Goal: Transaction & Acquisition: Purchase product/service

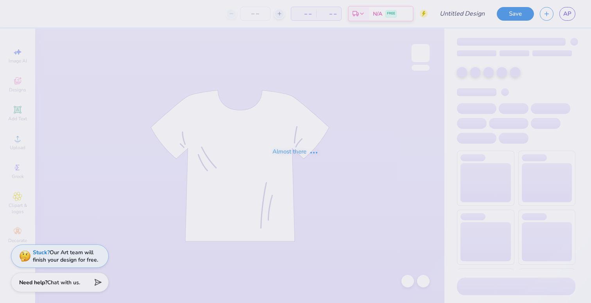
type input "APO UNC Bid Day 2025"
type input "100"
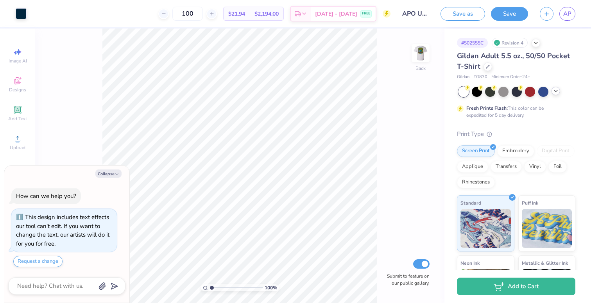
click at [555, 92] on icon at bounding box center [555, 91] width 6 height 6
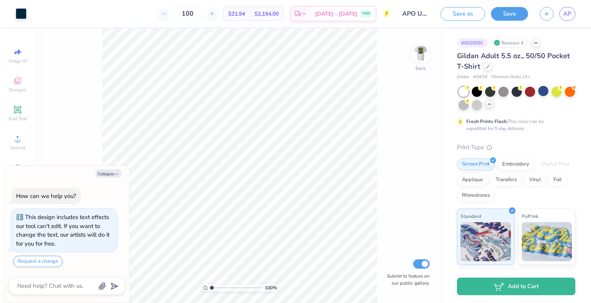
click at [538, 95] on div at bounding box center [543, 91] width 10 height 10
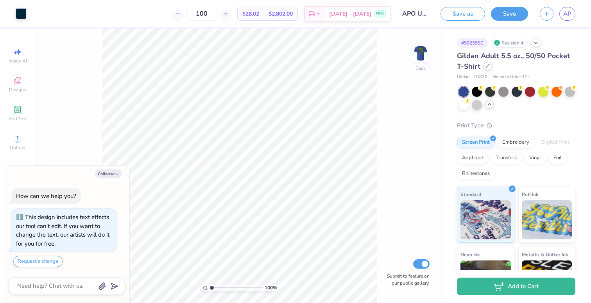
click at [490, 67] on div at bounding box center [487, 66] width 9 height 9
type textarea "x"
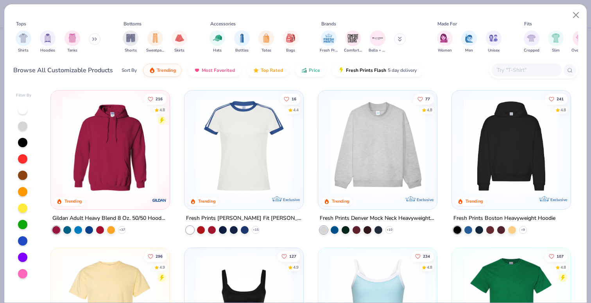
click at [505, 67] on input "text" at bounding box center [526, 70] width 60 height 9
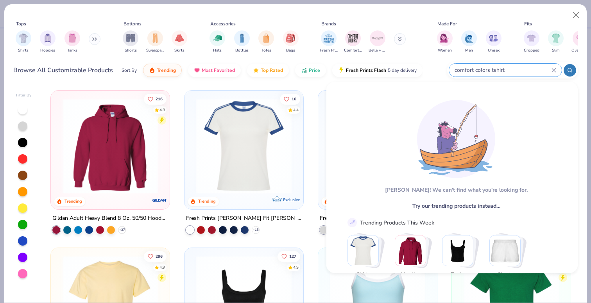
type input "comfort colors tshirt"
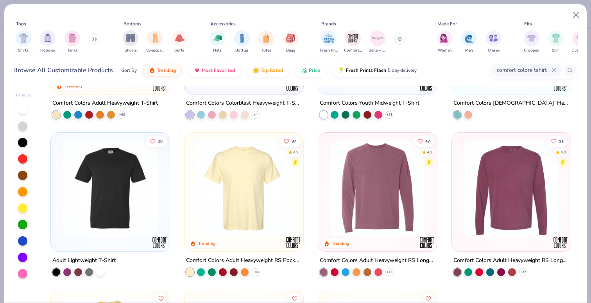
scroll to position [118, 0]
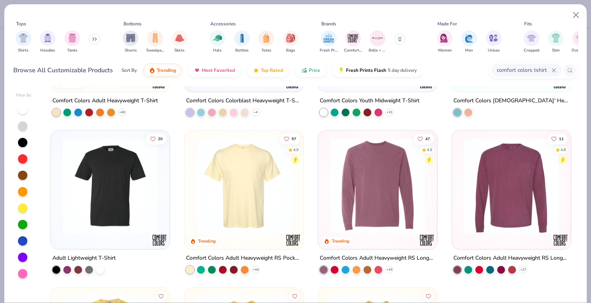
click at [262, 212] on img at bounding box center [243, 185] width 103 height 95
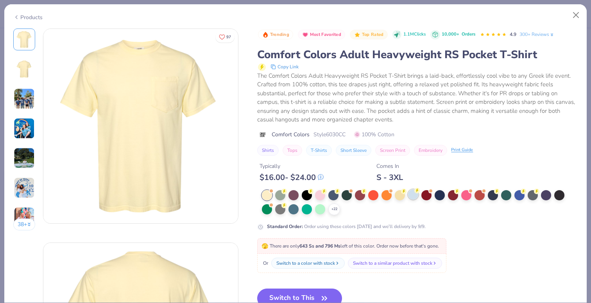
click at [415, 196] on div at bounding box center [413, 194] width 10 height 10
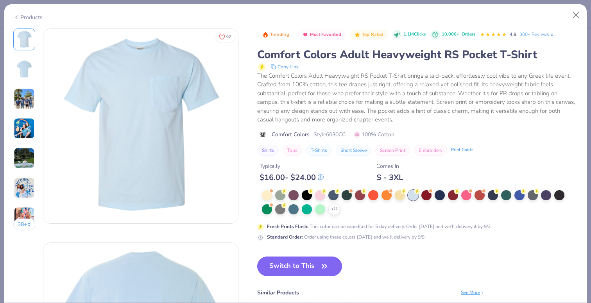
click at [273, 261] on button "Switch to This" at bounding box center [299, 267] width 85 height 20
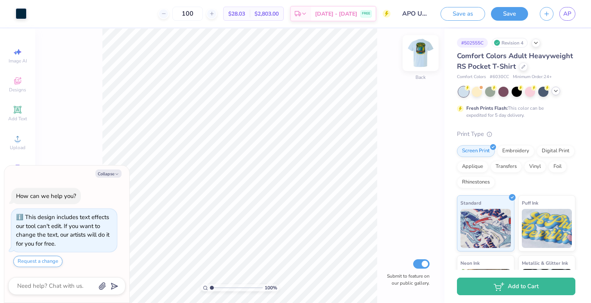
click at [416, 52] on img at bounding box center [420, 52] width 31 height 31
drag, startPoint x: 423, startPoint y: 53, endPoint x: 509, endPoint y: 81, distance: 90.3
click at [423, 54] on img at bounding box center [420, 53] width 16 height 16
click at [555, 89] on icon at bounding box center [555, 91] width 6 height 6
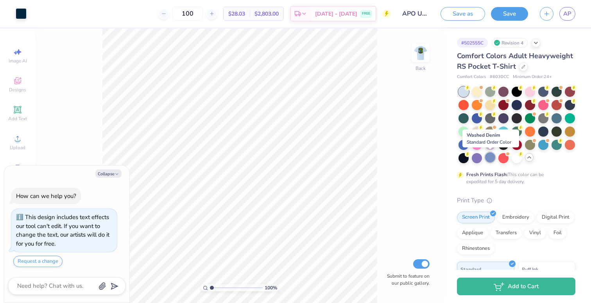
click at [492, 160] on div at bounding box center [490, 157] width 10 height 10
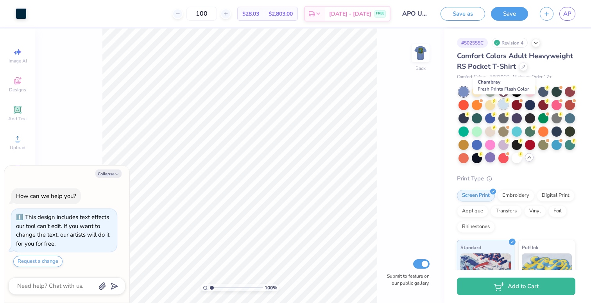
click at [506, 106] on div at bounding box center [503, 104] width 10 height 10
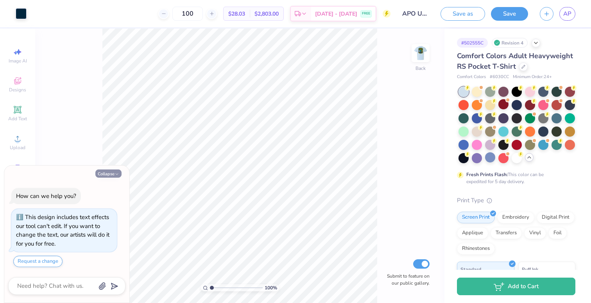
click at [113, 175] on button "Collapse" at bounding box center [108, 174] width 26 height 8
type textarea "x"
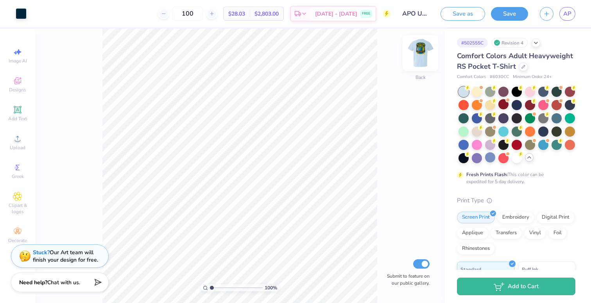
click at [423, 49] on img at bounding box center [420, 52] width 31 height 31
click at [420, 61] on img at bounding box center [420, 52] width 31 height 31
click at [487, 162] on div at bounding box center [490, 157] width 10 height 10
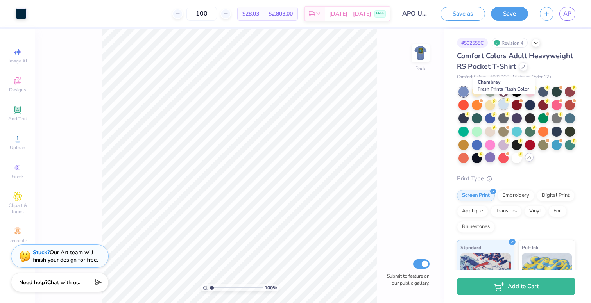
click at [503, 104] on div at bounding box center [503, 104] width 10 height 10
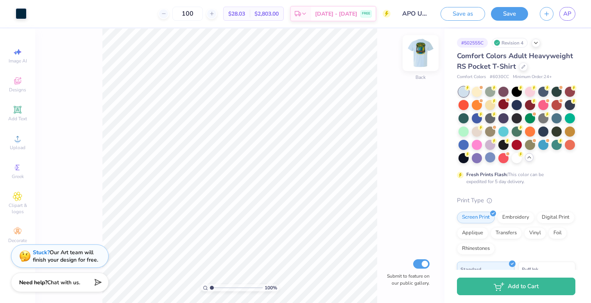
click at [416, 54] on img at bounding box center [420, 52] width 31 height 31
click at [416, 54] on img at bounding box center [420, 53] width 16 height 16
click at [516, 10] on button "Save" at bounding box center [509, 13] width 37 height 14
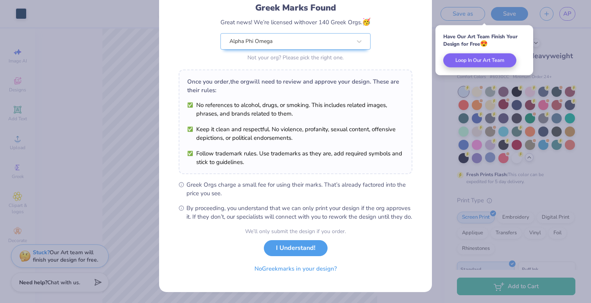
scroll to position [62, 0]
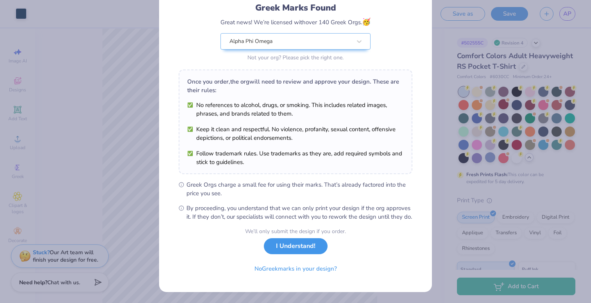
click at [305, 244] on button "I Understand!" at bounding box center [296, 246] width 64 height 16
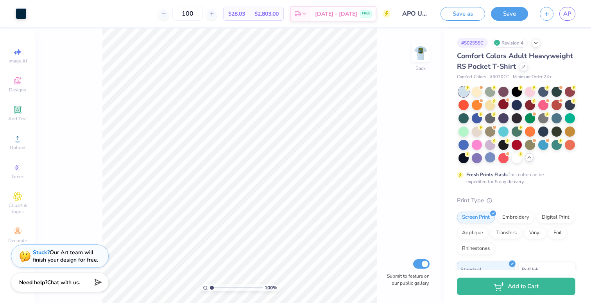
click at [245, 13] on span "$28.03" at bounding box center [236, 14] width 17 height 8
click at [217, 15] on div at bounding box center [211, 14] width 11 height 11
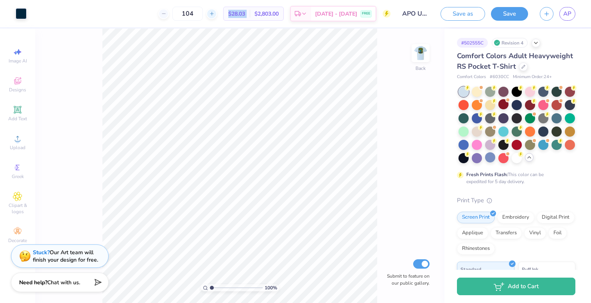
click at [217, 15] on div at bounding box center [211, 14] width 11 height 11
type input "108"
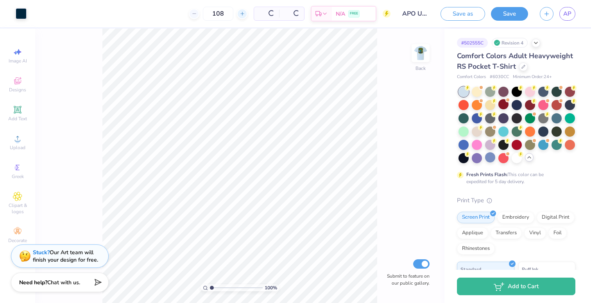
click at [227, 15] on div "108" at bounding box center [218, 14] width 59 height 14
